Goal: Navigation & Orientation: Find specific page/section

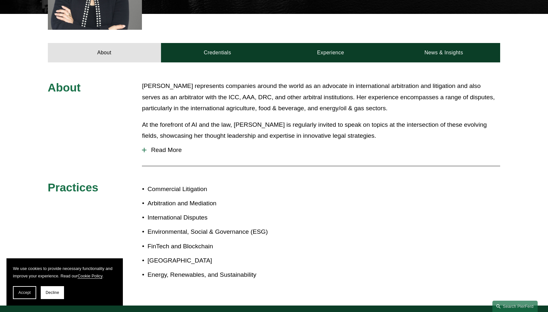
scroll to position [265, 0]
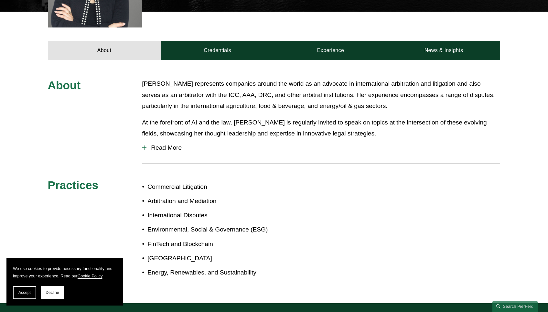
click at [160, 144] on span "Read More" at bounding box center [322, 147] width 353 height 7
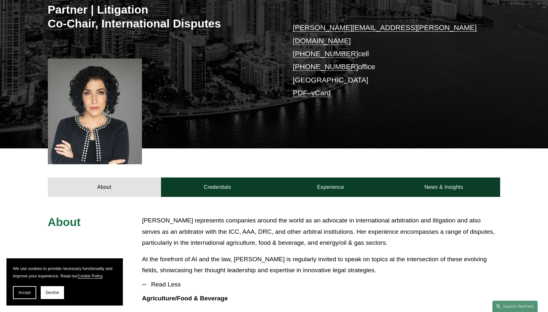
scroll to position [131, 0]
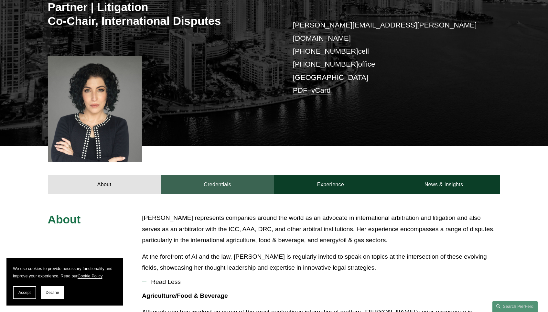
click at [204, 175] on link "Credentials" at bounding box center [217, 184] width 113 height 19
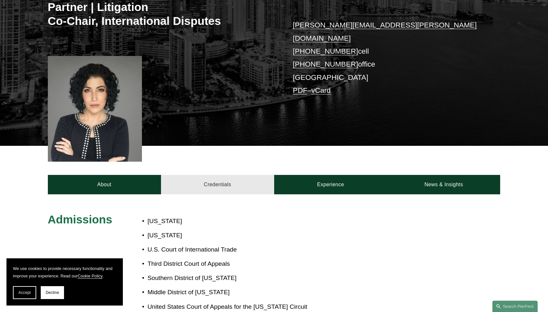
click at [204, 175] on link "Credentials" at bounding box center [217, 184] width 113 height 19
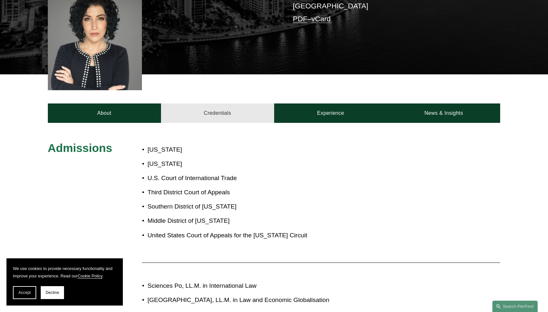
scroll to position [203, 0]
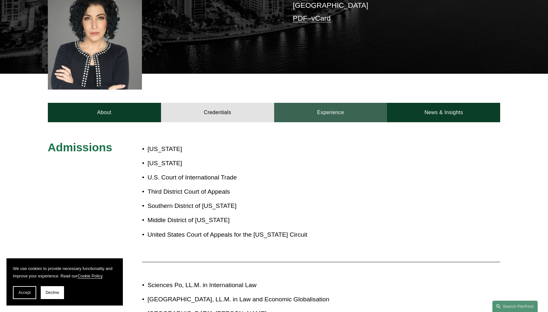
click at [334, 103] on link "Experience" at bounding box center [330, 112] width 113 height 19
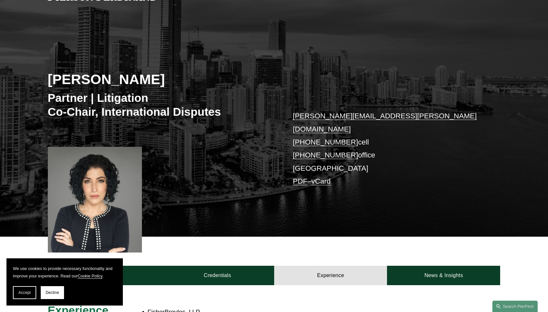
scroll to position [87, 0]
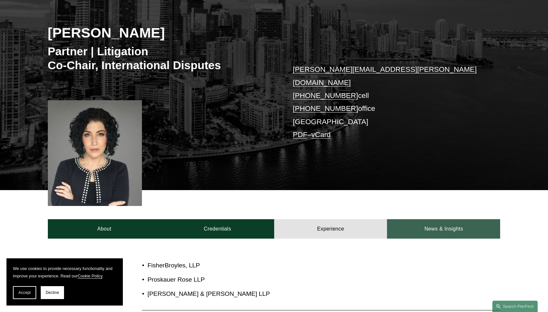
click at [435, 222] on link "News & Insights" at bounding box center [443, 228] width 113 height 19
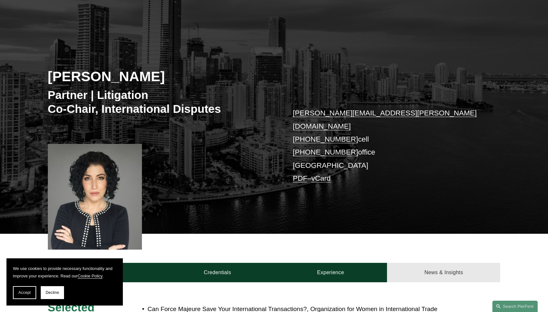
scroll to position [0, 0]
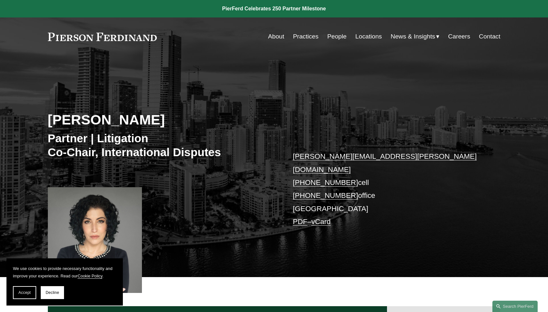
click at [278, 38] on link "About" at bounding box center [276, 36] width 16 height 12
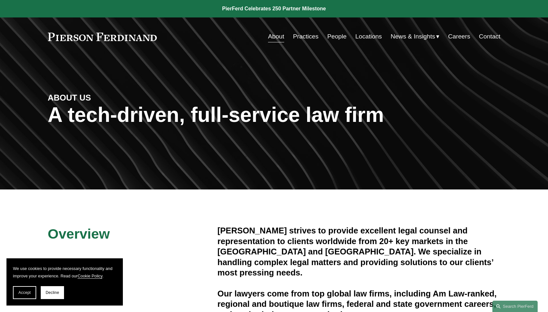
click at [370, 38] on link "Locations" at bounding box center [368, 36] width 26 height 12
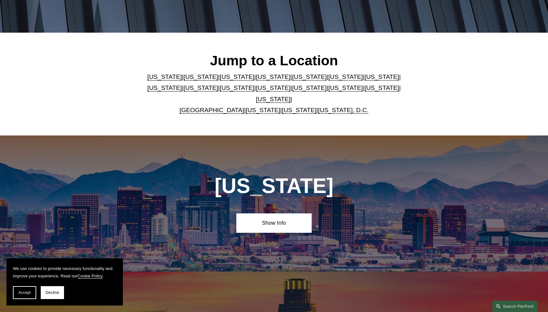
scroll to position [156, 0]
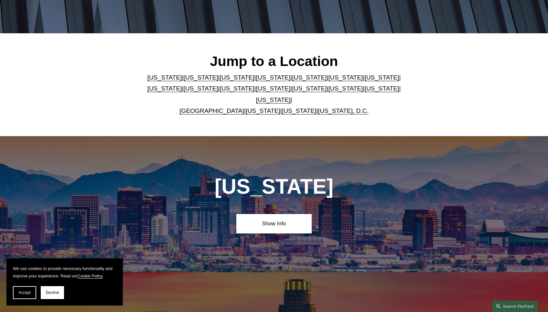
click at [211, 108] on link "United Kingdom" at bounding box center [211, 110] width 65 height 7
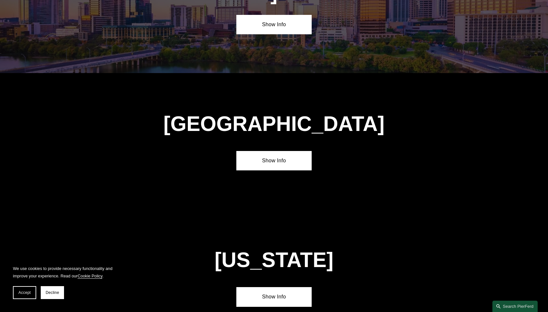
scroll to position [2334, 0]
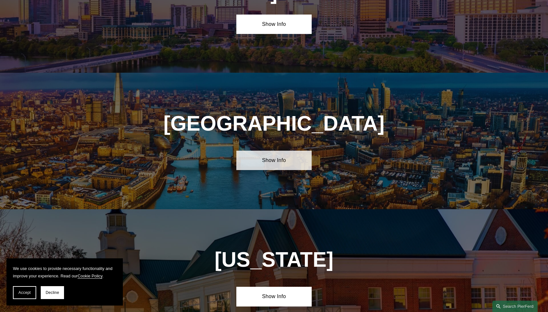
click at [259, 151] on link "Show Info" at bounding box center [273, 160] width 75 height 19
